Goal: Task Accomplishment & Management: Use online tool/utility

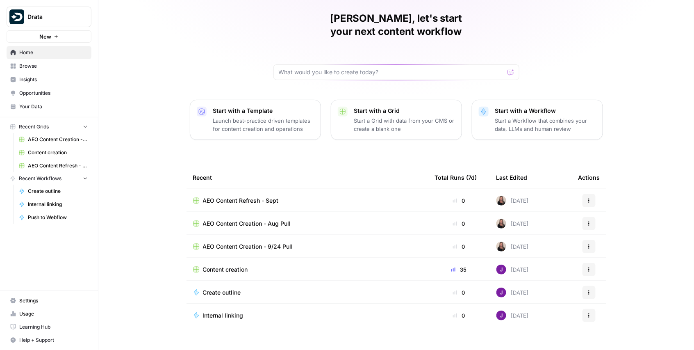
scroll to position [27, 0]
click at [236, 266] on span "Content creation" at bounding box center [225, 270] width 45 height 8
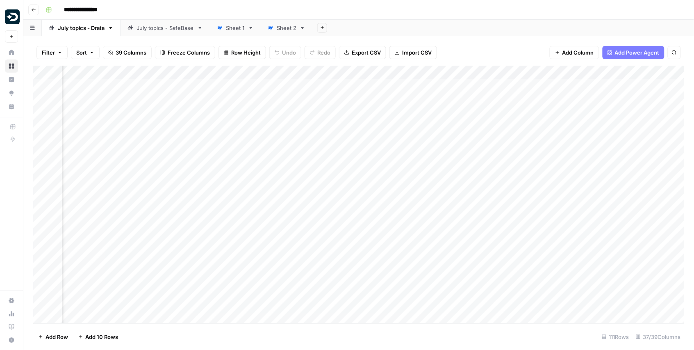
scroll to position [0, 1580]
click at [470, 191] on div "Add Column" at bounding box center [358, 194] width 651 height 257
click at [470, 235] on div "Add Column" at bounding box center [358, 194] width 651 height 257
click at [497, 209] on div "Add Column" at bounding box center [358, 194] width 651 height 257
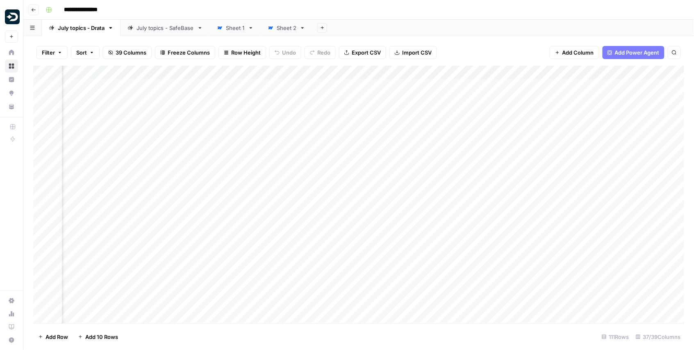
scroll to position [0, 2117]
click at [528, 148] on div "Add Column" at bounding box center [358, 194] width 651 height 257
click at [205, 191] on div "Add Column" at bounding box center [358, 194] width 651 height 257
click at [205, 234] on div "Add Column" at bounding box center [358, 194] width 651 height 257
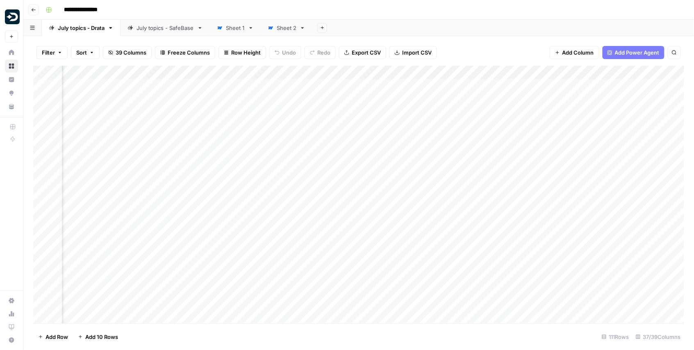
scroll to position [0, 2180]
click at [484, 148] on div "Add Column" at bounding box center [358, 194] width 651 height 257
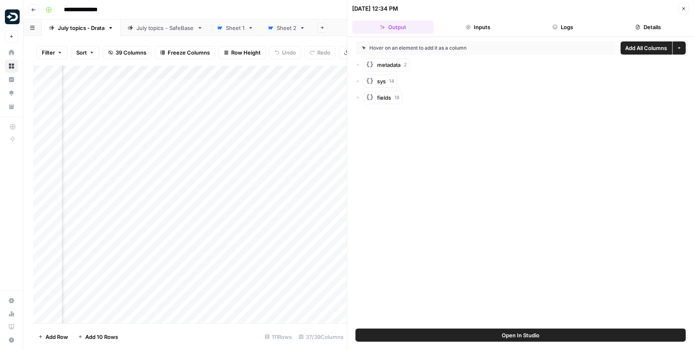
click at [479, 26] on button "Inputs" at bounding box center [478, 26] width 82 height 13
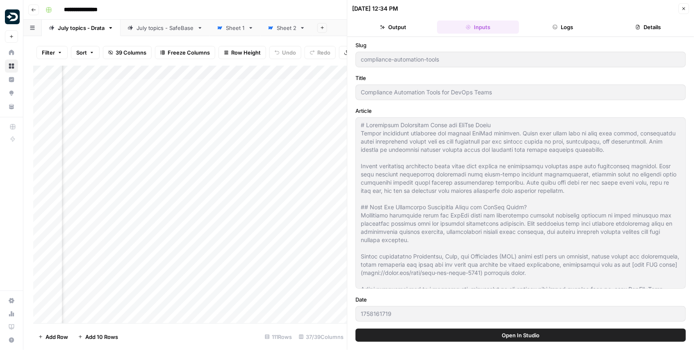
click at [386, 28] on button "Output" at bounding box center [393, 26] width 82 height 13
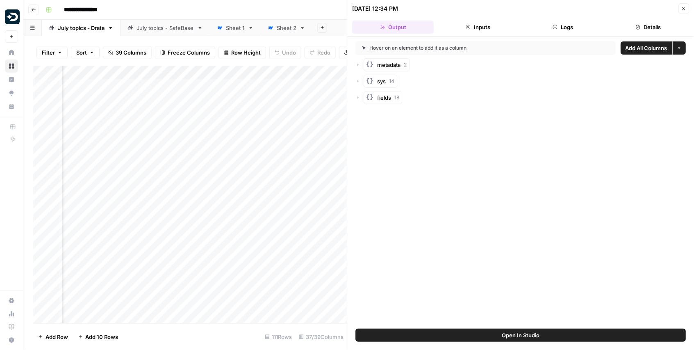
click at [680, 9] on button "Close" at bounding box center [683, 8] width 11 height 11
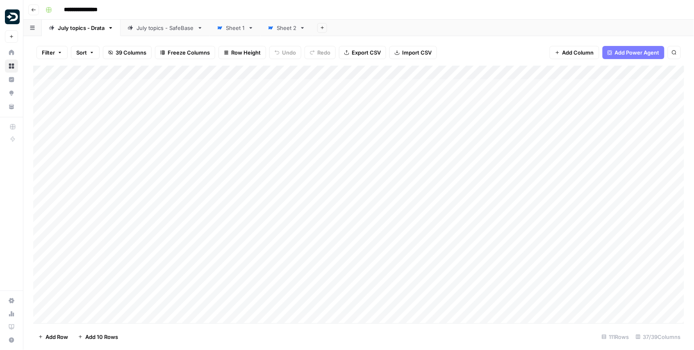
click at [218, 150] on div "Add Column" at bounding box center [358, 194] width 651 height 257
click at [356, 150] on div "Add Column" at bounding box center [358, 194] width 651 height 257
